Goal: Transaction & Acquisition: Purchase product/service

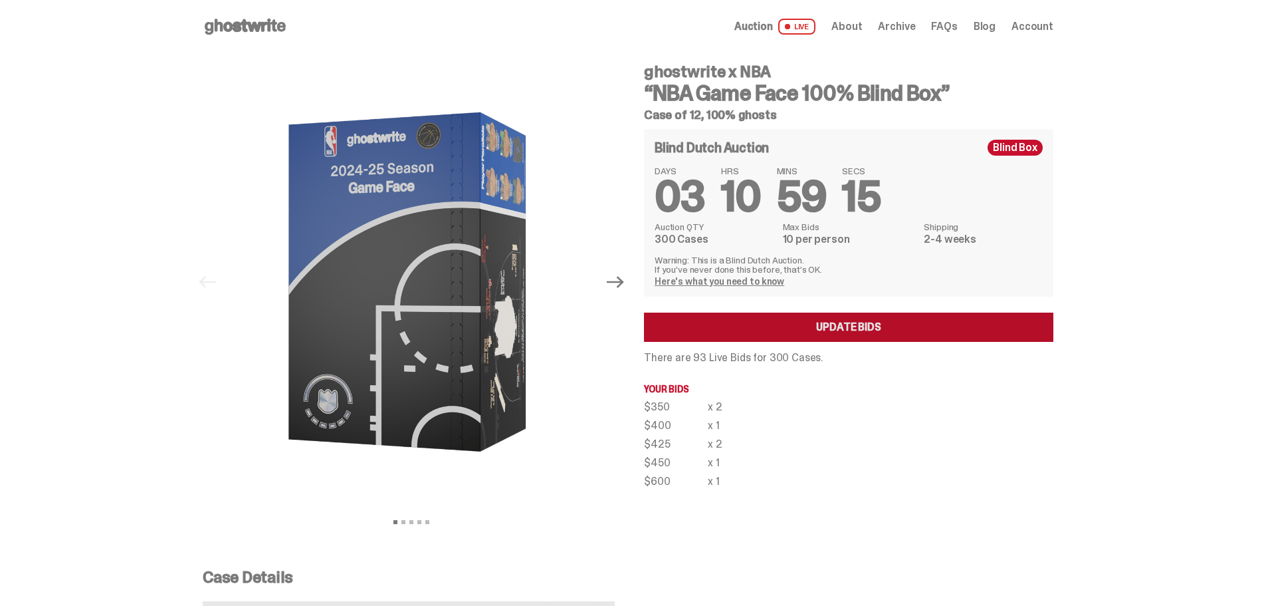
click at [881, 324] on link "Update Bids" at bounding box center [848, 326] width 409 height 29
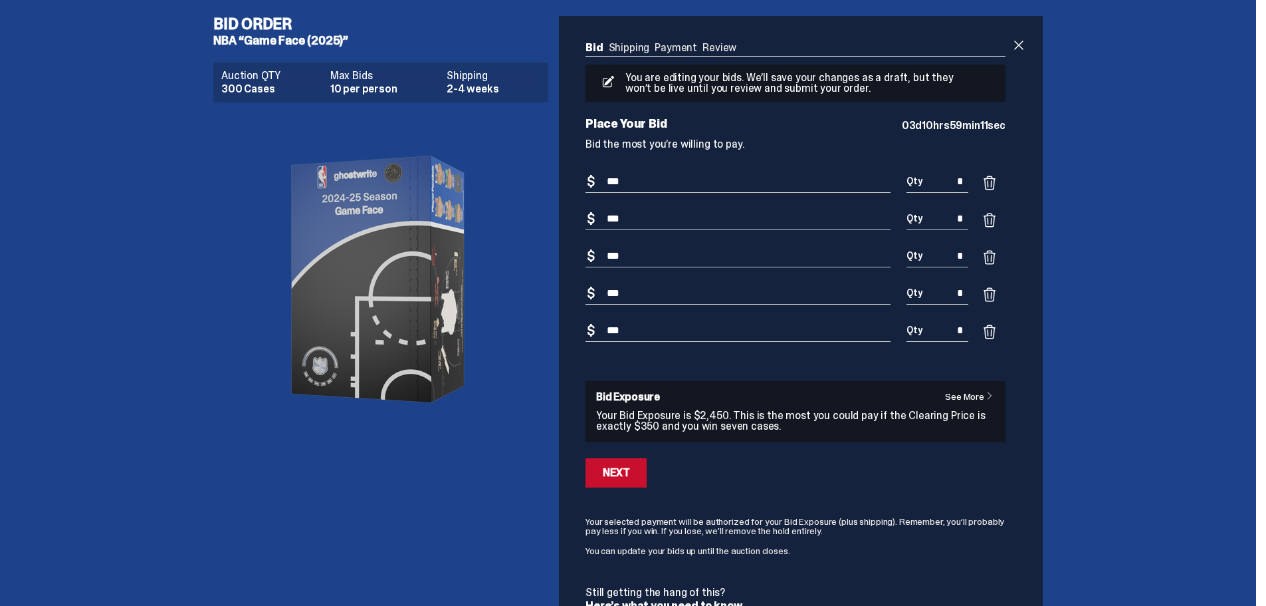
click at [990, 292] on span at bounding box center [990, 295] width 16 height 16
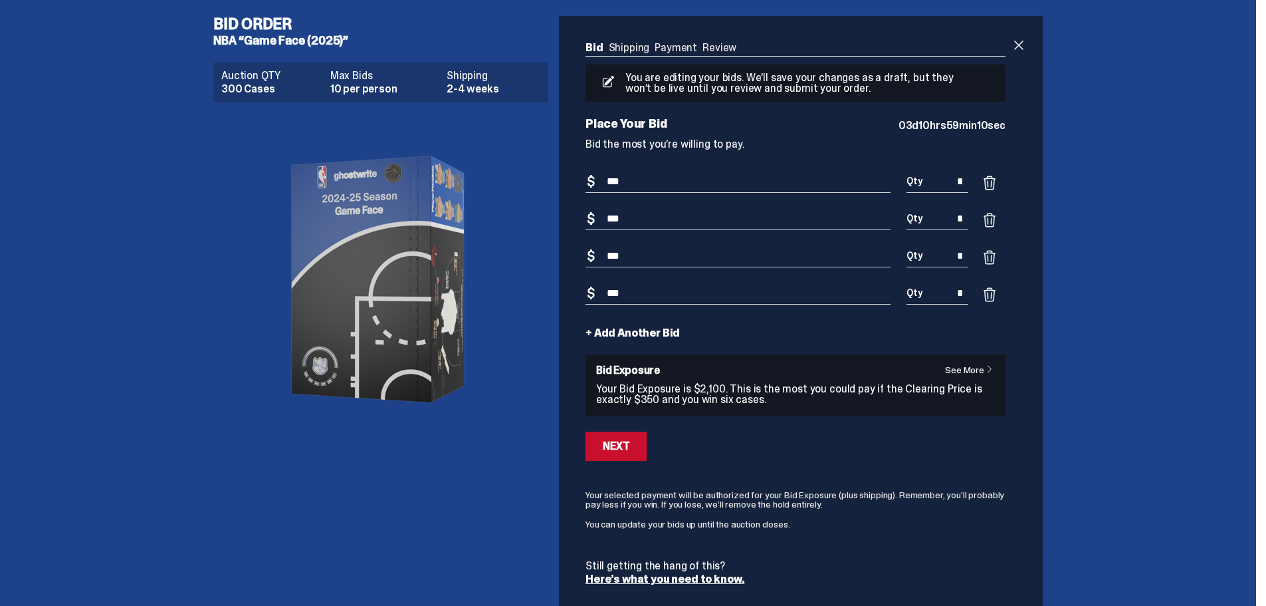
click at [994, 257] on span at bounding box center [990, 257] width 16 height 16
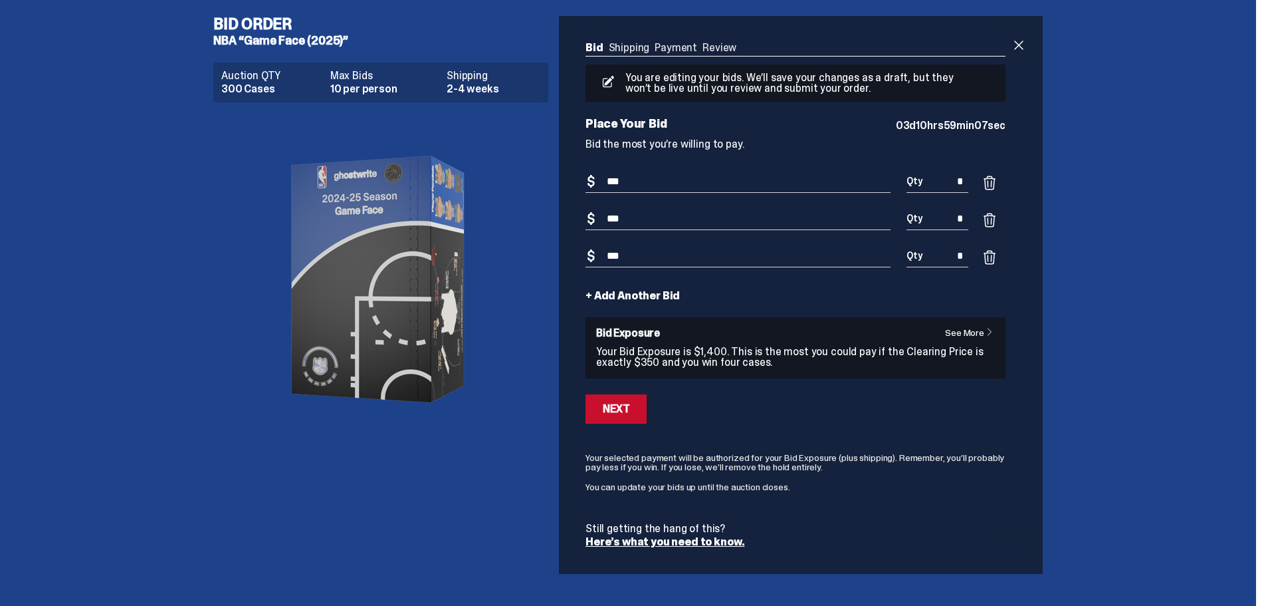
click at [996, 221] on span at bounding box center [990, 220] width 16 height 16
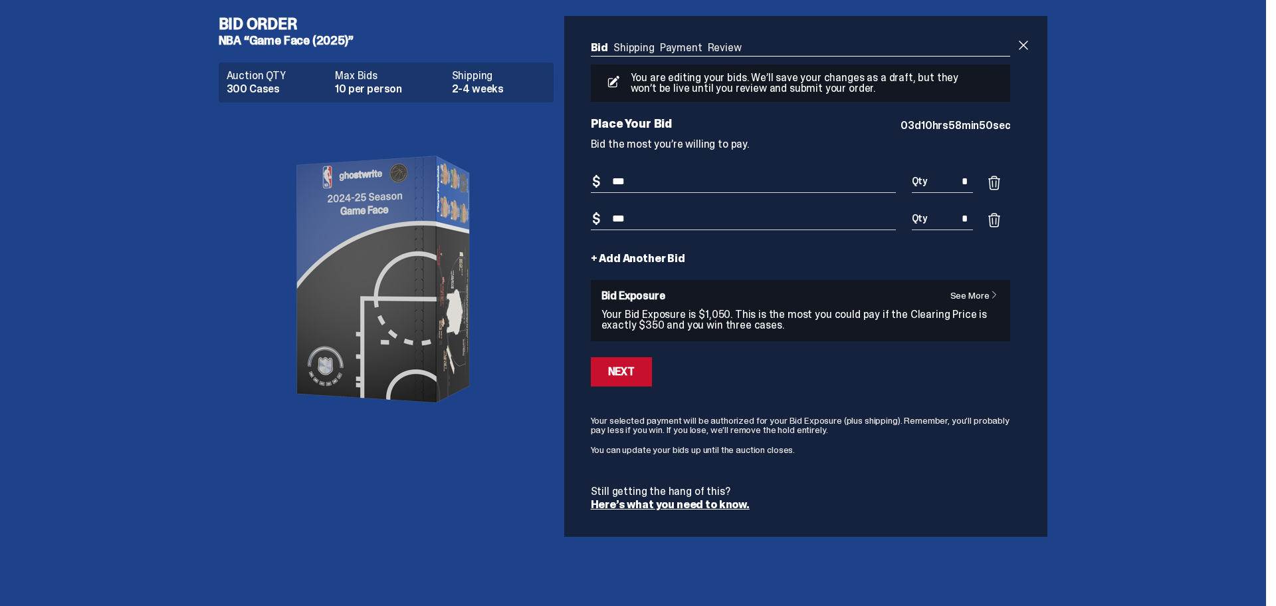
click at [972, 181] on input "*" at bounding box center [943, 182] width 62 height 22
type input "*"
click at [701, 248] on form "Bid Amount $ *** Bid Quantity Qty * Bid Amount $ *** Bid Quantity Qty * + Add A…" at bounding box center [801, 340] width 420 height 339
click at [612, 374] on div "Next" at bounding box center [621, 371] width 27 height 11
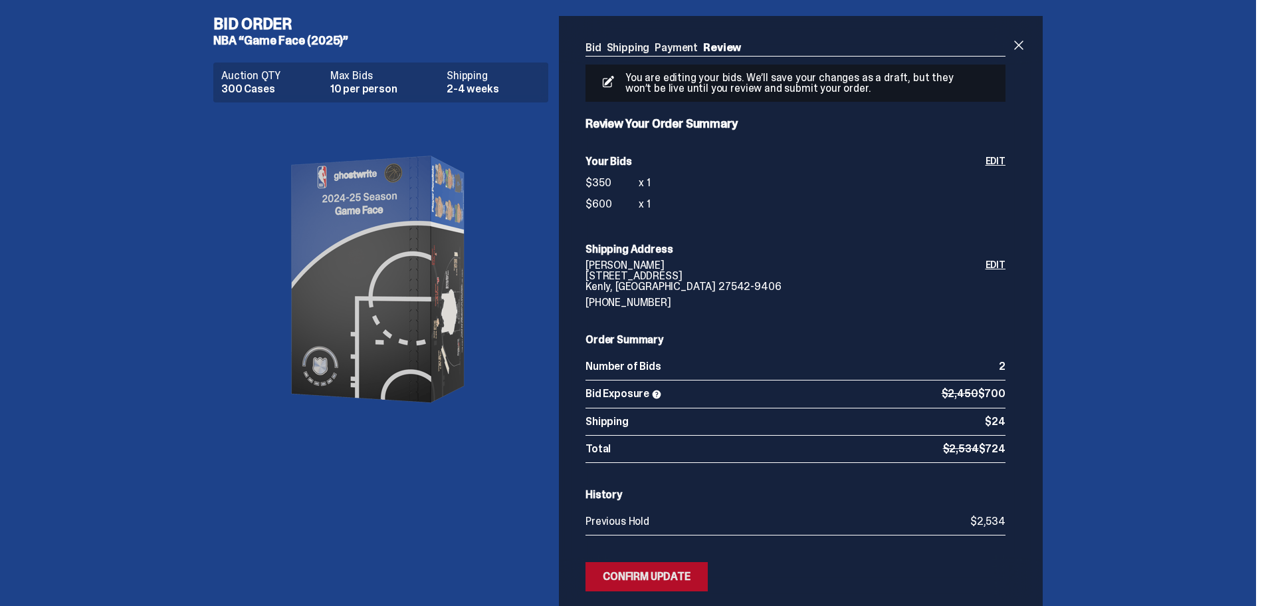
click at [646, 575] on div "Confirm Update" at bounding box center [647, 576] width 88 height 11
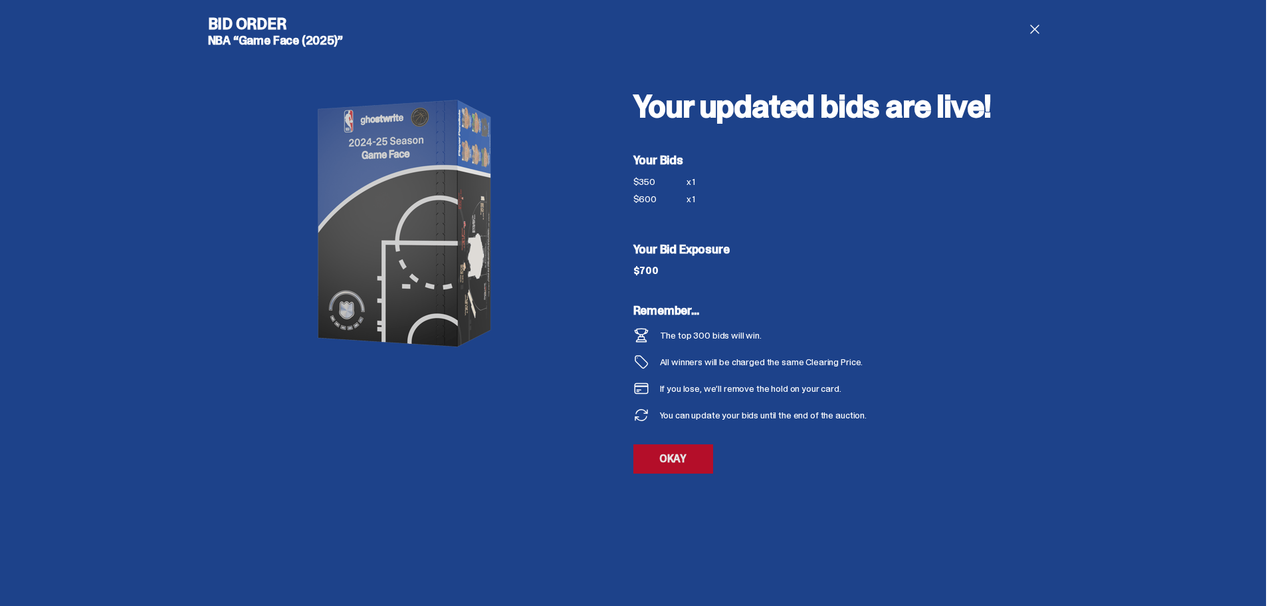
click at [671, 461] on link "OKAY" at bounding box center [674, 458] width 80 height 29
